Goal: Task Accomplishment & Management: Use online tool/utility

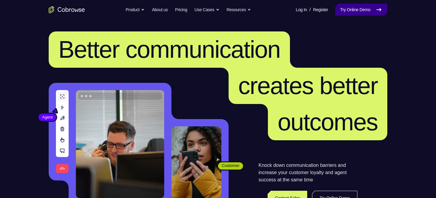
click at [354, 13] on link "Try Online Demo" at bounding box center [361, 10] width 52 height 12
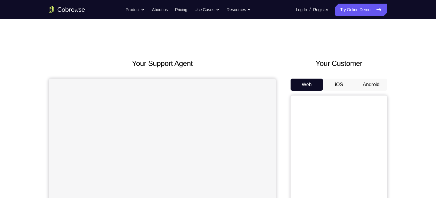
click at [376, 80] on button "Android" at bounding box center [371, 85] width 32 height 12
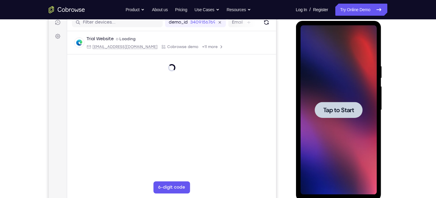
scroll to position [80, 0]
click at [352, 112] on span "Tap to Start" at bounding box center [338, 110] width 31 height 6
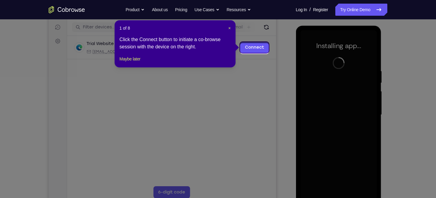
scroll to position [76, 0]
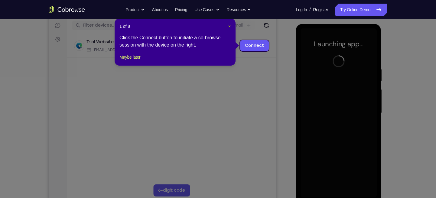
click at [228, 25] on span "×" at bounding box center [229, 26] width 2 height 5
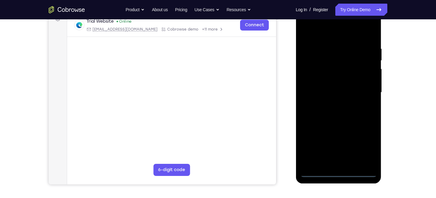
scroll to position [97, 0]
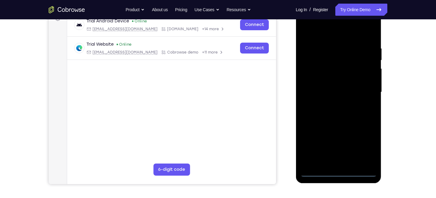
click at [339, 174] on div at bounding box center [338, 92] width 76 height 169
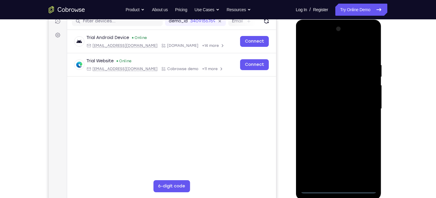
scroll to position [80, 0]
click at [366, 161] on div at bounding box center [338, 108] width 76 height 169
click at [307, 36] on div at bounding box center [338, 108] width 76 height 169
click at [364, 106] on div at bounding box center [338, 108] width 76 height 169
click at [331, 121] on div at bounding box center [338, 108] width 76 height 169
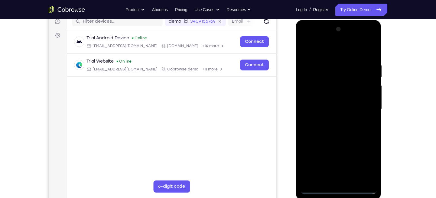
click at [323, 107] on div at bounding box center [338, 108] width 76 height 169
click at [315, 95] on div at bounding box center [338, 108] width 76 height 169
click at [314, 106] on div at bounding box center [338, 108] width 76 height 169
click at [317, 128] on div at bounding box center [338, 108] width 76 height 169
click at [320, 122] on div at bounding box center [338, 108] width 76 height 169
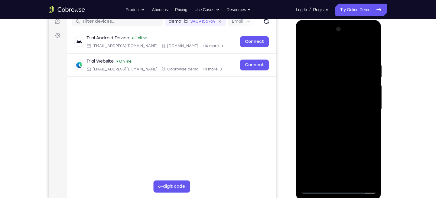
click at [307, 130] on div at bounding box center [338, 108] width 76 height 169
click at [316, 111] on div at bounding box center [338, 108] width 76 height 169
click at [343, 125] on div at bounding box center [338, 108] width 76 height 169
click at [343, 128] on div at bounding box center [338, 108] width 76 height 169
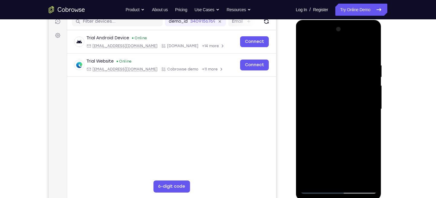
click at [343, 128] on div at bounding box center [338, 108] width 76 height 169
click at [321, 112] on div at bounding box center [338, 108] width 76 height 169
click at [320, 128] on div at bounding box center [338, 108] width 76 height 169
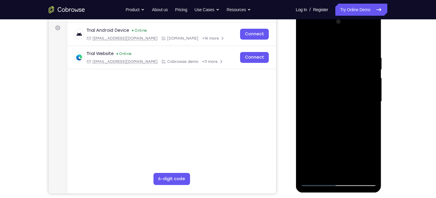
scroll to position [87, 0]
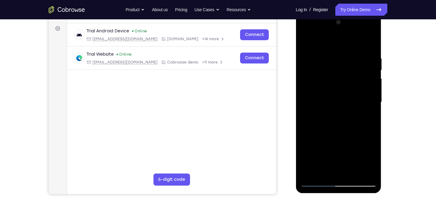
drag, startPoint x: 329, startPoint y: 112, endPoint x: 327, endPoint y: 99, distance: 12.6
click at [327, 99] on div at bounding box center [338, 102] width 76 height 169
click at [339, 123] on div at bounding box center [338, 102] width 76 height 169
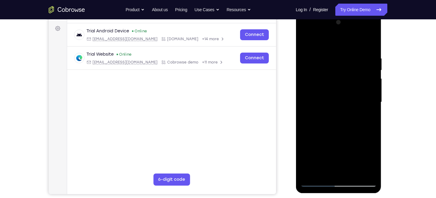
click at [339, 123] on div at bounding box center [338, 102] width 76 height 169
click at [333, 125] on div at bounding box center [338, 102] width 76 height 169
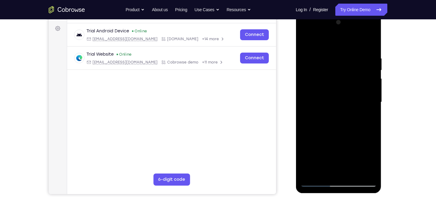
click at [339, 124] on div at bounding box center [338, 102] width 76 height 169
click at [323, 115] on div at bounding box center [338, 102] width 76 height 169
click at [333, 96] on div at bounding box center [338, 102] width 76 height 169
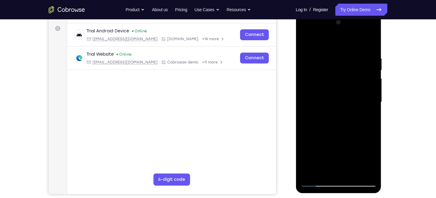
click at [333, 96] on div at bounding box center [338, 102] width 76 height 169
click at [332, 122] on div at bounding box center [338, 102] width 76 height 169
click at [357, 6] on link "Try Online Demo" at bounding box center [361, 10] width 52 height 12
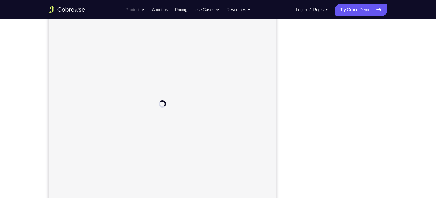
scroll to position [86, 0]
